Goal: Information Seeking & Learning: Learn about a topic

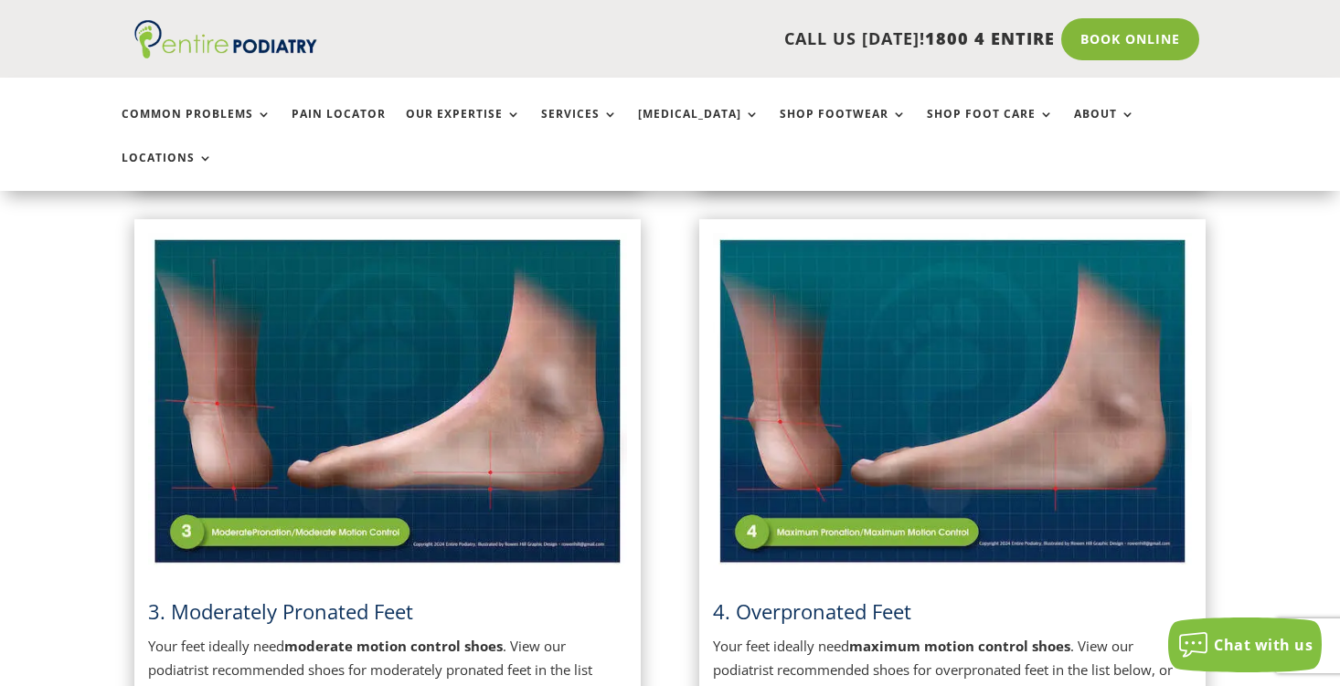
scroll to position [1013, 0]
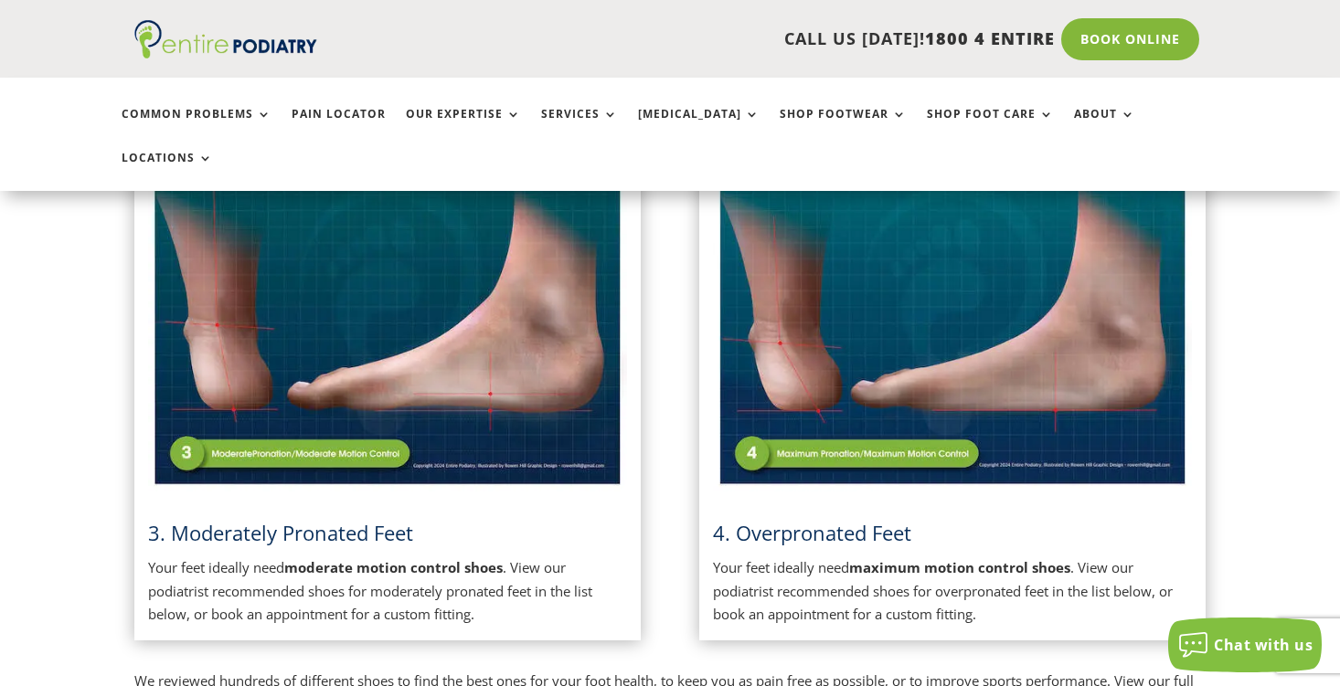
click at [910, 295] on img at bounding box center [952, 323] width 479 height 338
click at [825, 459] on div "4. Overpronated Feet Your feet ideally need maximum motion control shoes . View…" at bounding box center [952, 390] width 479 height 472
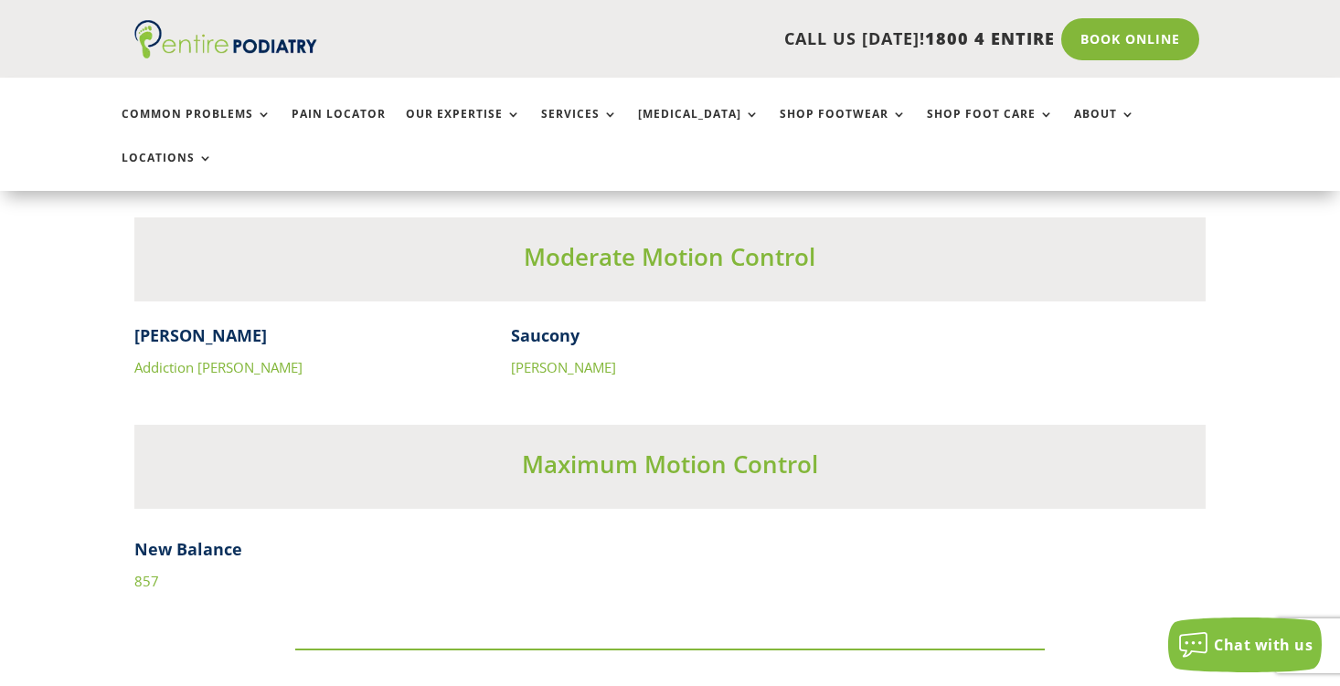
scroll to position [5816, 0]
click at [143, 571] on link "857" at bounding box center [146, 580] width 25 height 18
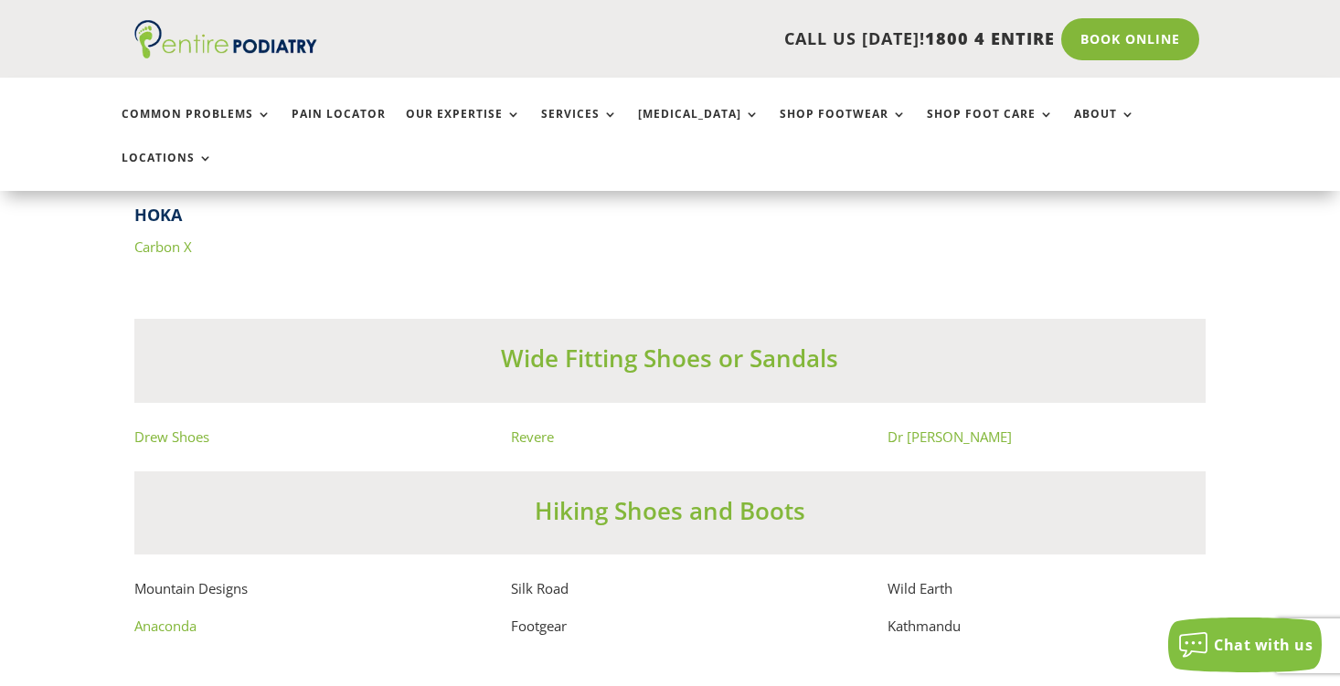
scroll to position [12086, 0]
click at [924, 427] on link "Dr [PERSON_NAME]" at bounding box center [949, 436] width 124 height 18
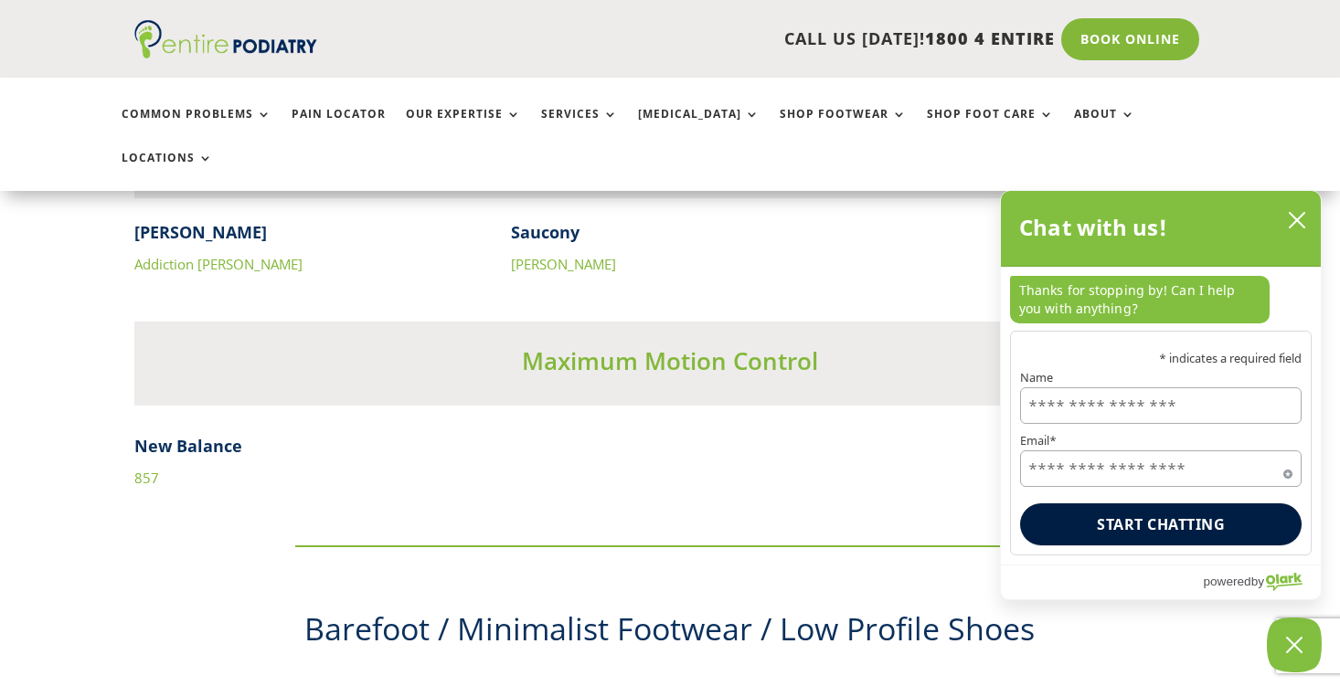
scroll to position [5911, 0]
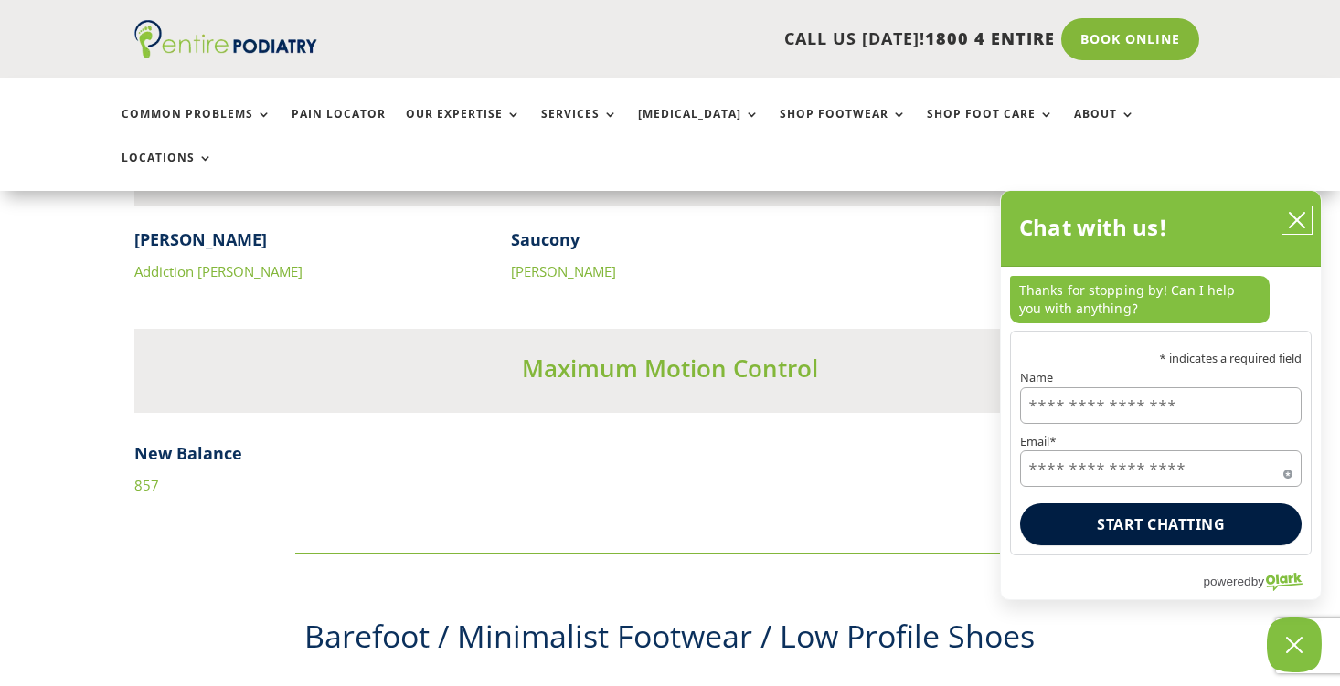
click at [1299, 217] on icon "close chatbox" at bounding box center [1297, 220] width 18 height 18
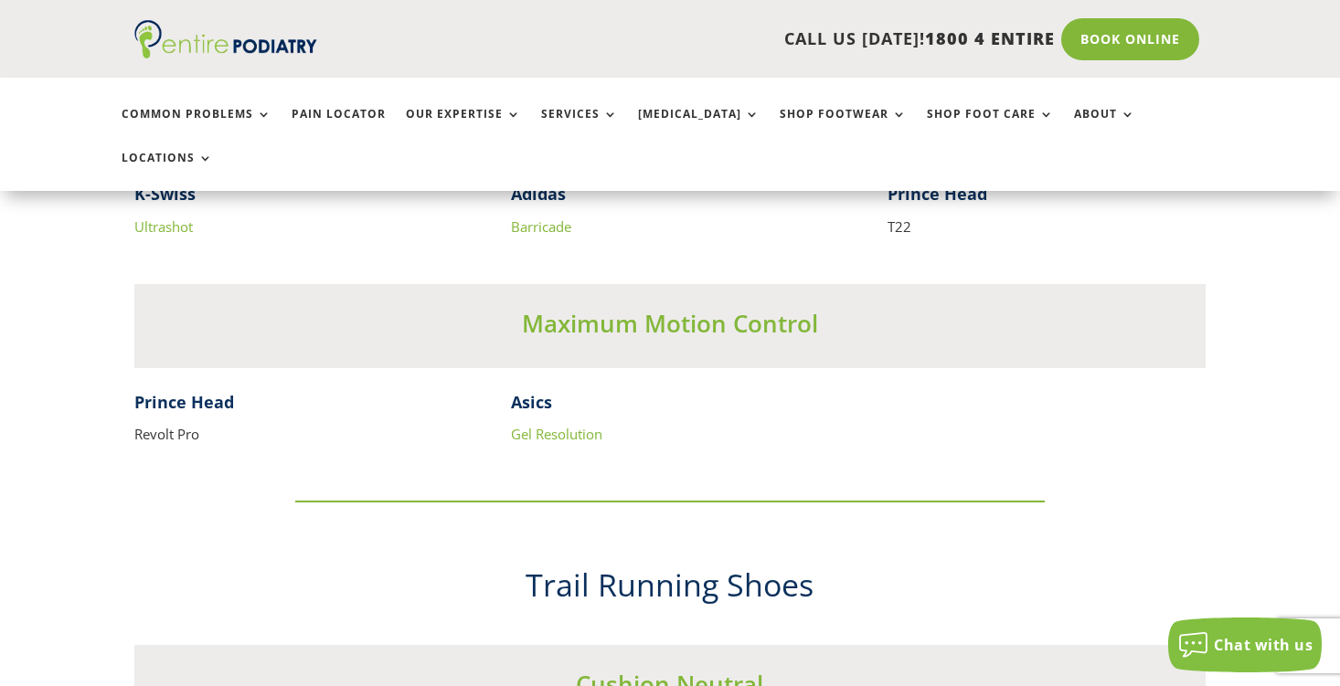
scroll to position [4300, 0]
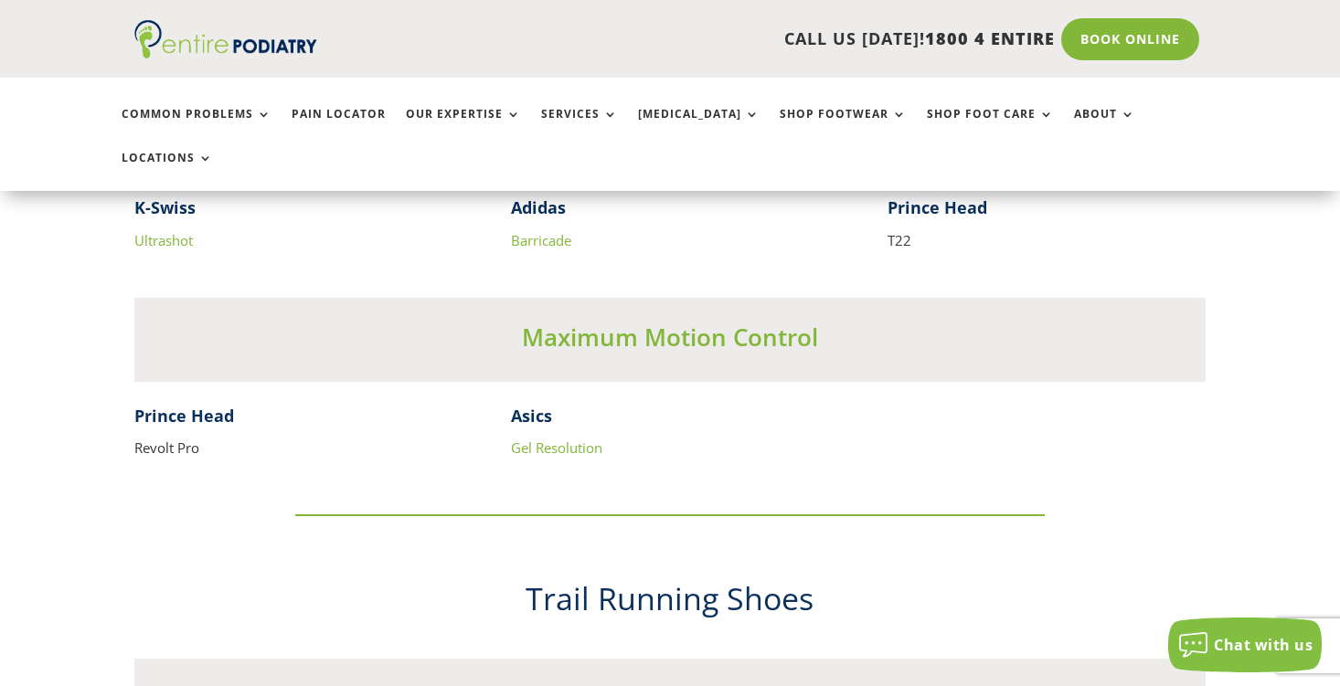
click at [556, 439] on link "Gel Resolution" at bounding box center [556, 448] width 91 height 18
